Goal: Transaction & Acquisition: Book appointment/travel/reservation

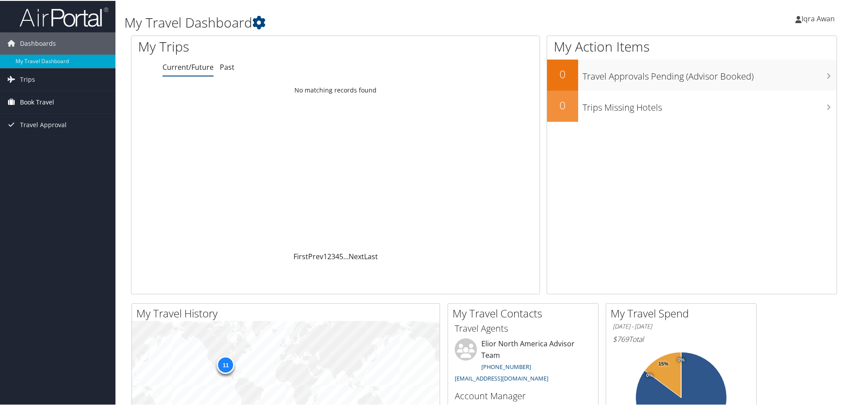
click at [18, 103] on link "Book Travel" at bounding box center [57, 101] width 115 height 22
click at [82, 147] on link "Book/Manage Online Trips" at bounding box center [57, 145] width 115 height 13
